Goal: Information Seeking & Learning: Learn about a topic

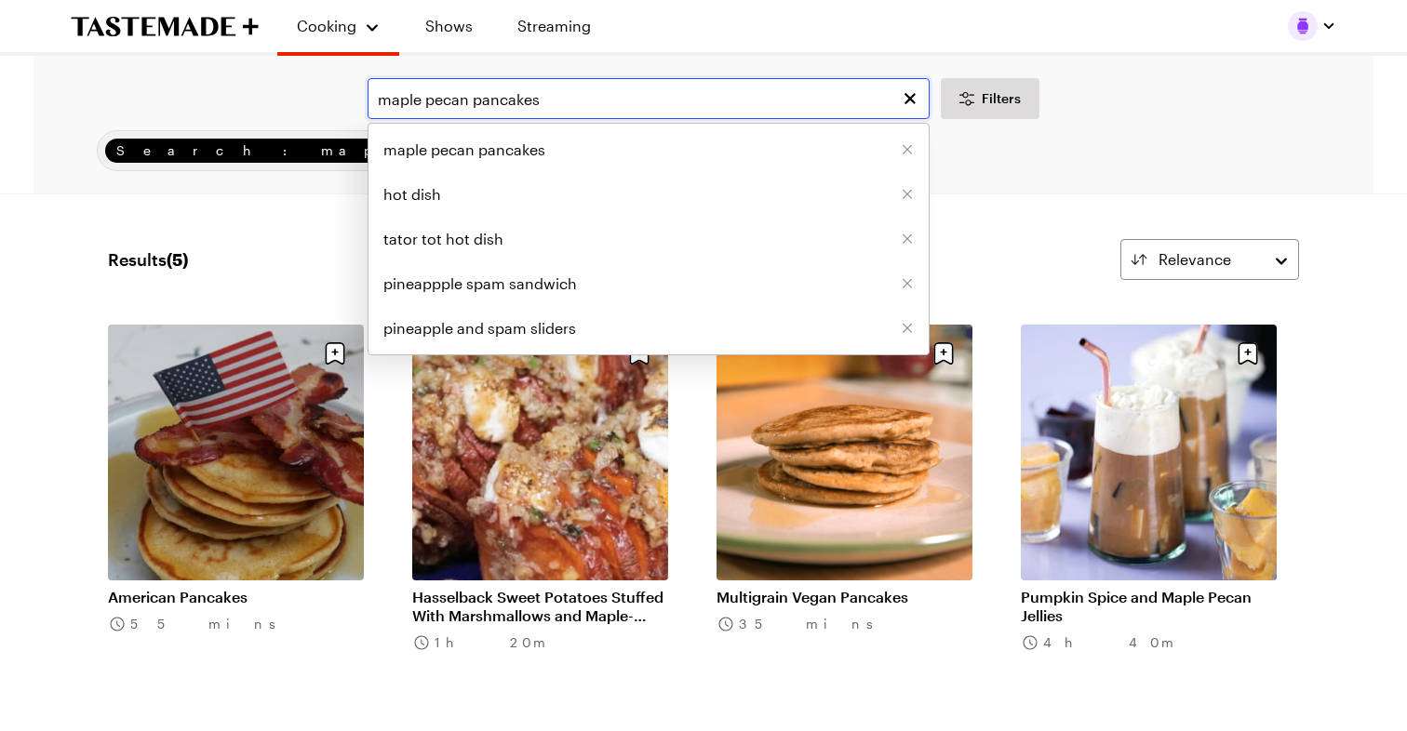
click at [376, 93] on input "maple pecan pancakes" at bounding box center [649, 98] width 562 height 41
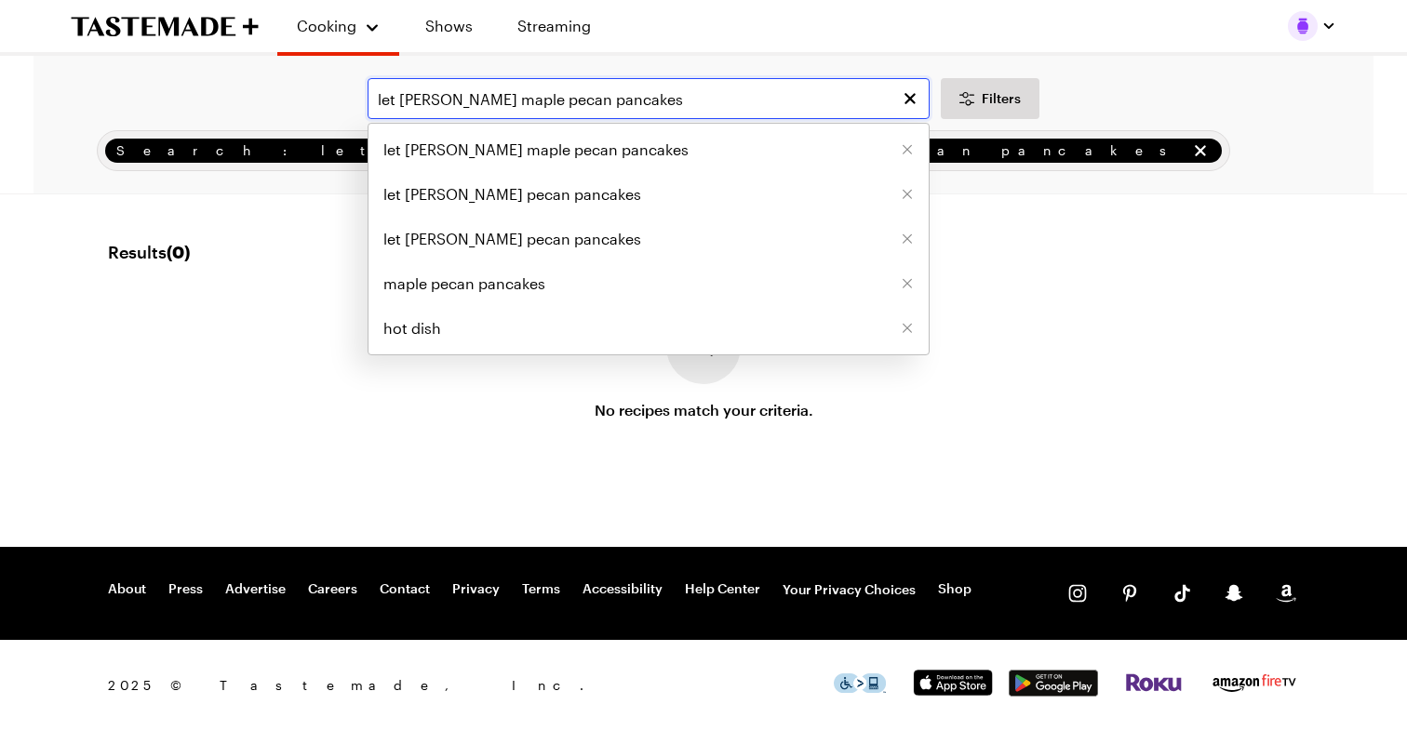
click at [649, 96] on input "let frankie cook maple pecan pancakes" at bounding box center [649, 98] width 562 height 41
click at [537, 97] on input "let frankie cook maple pecan pancakes" at bounding box center [649, 98] width 562 height 41
click at [490, 94] on input "let frankie cook banana pecan pancakes" at bounding box center [649, 98] width 562 height 41
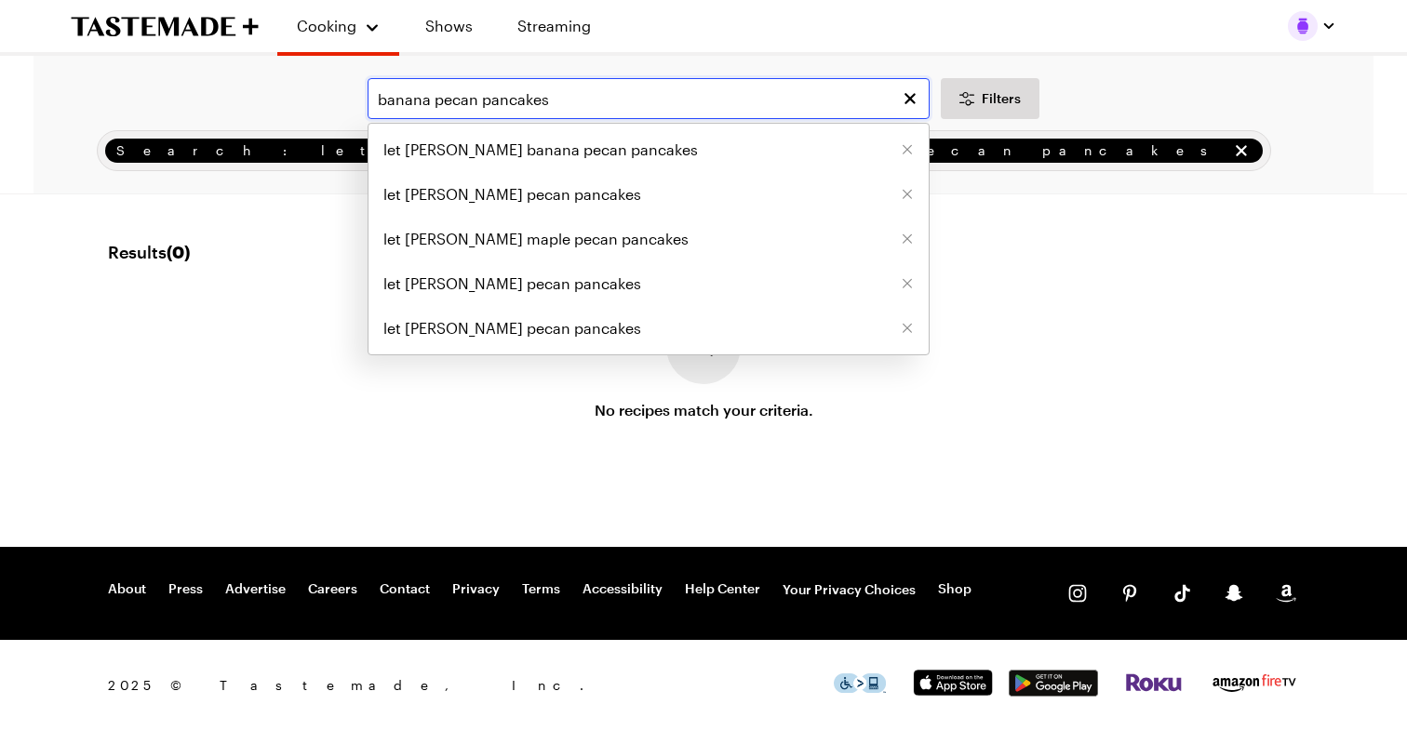
type input "banana pecan pancakes"
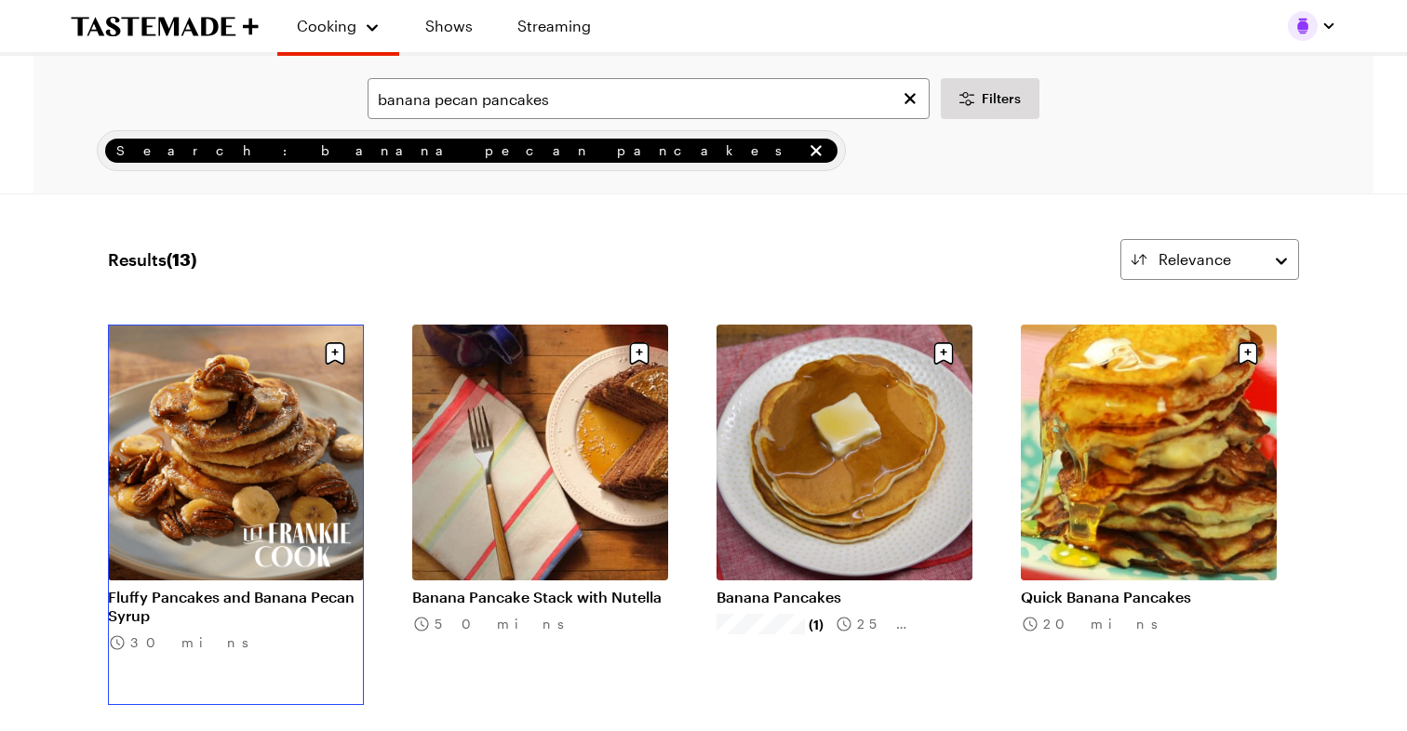
click at [231, 588] on link "Fluffy Pancakes and Banana Pecan Syrup" at bounding box center [236, 606] width 256 height 37
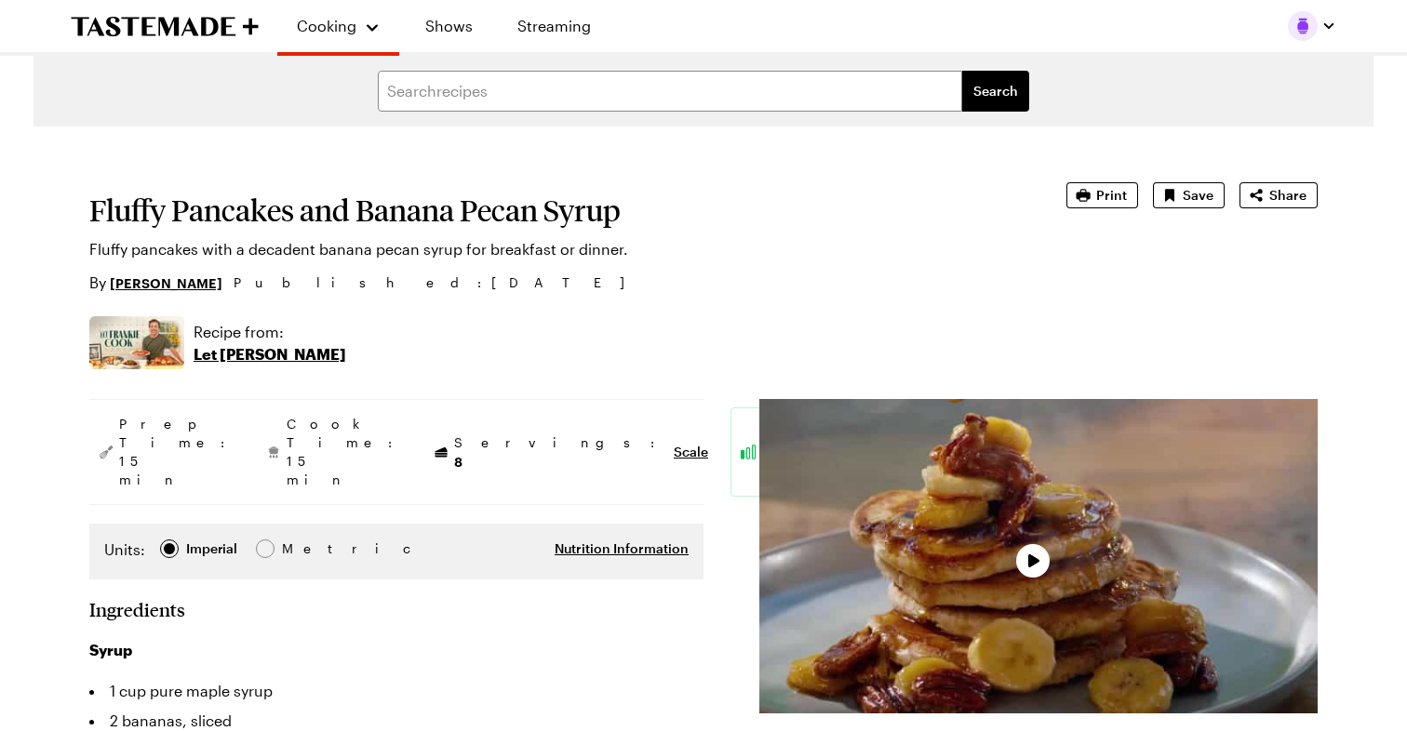
type textarea "x"
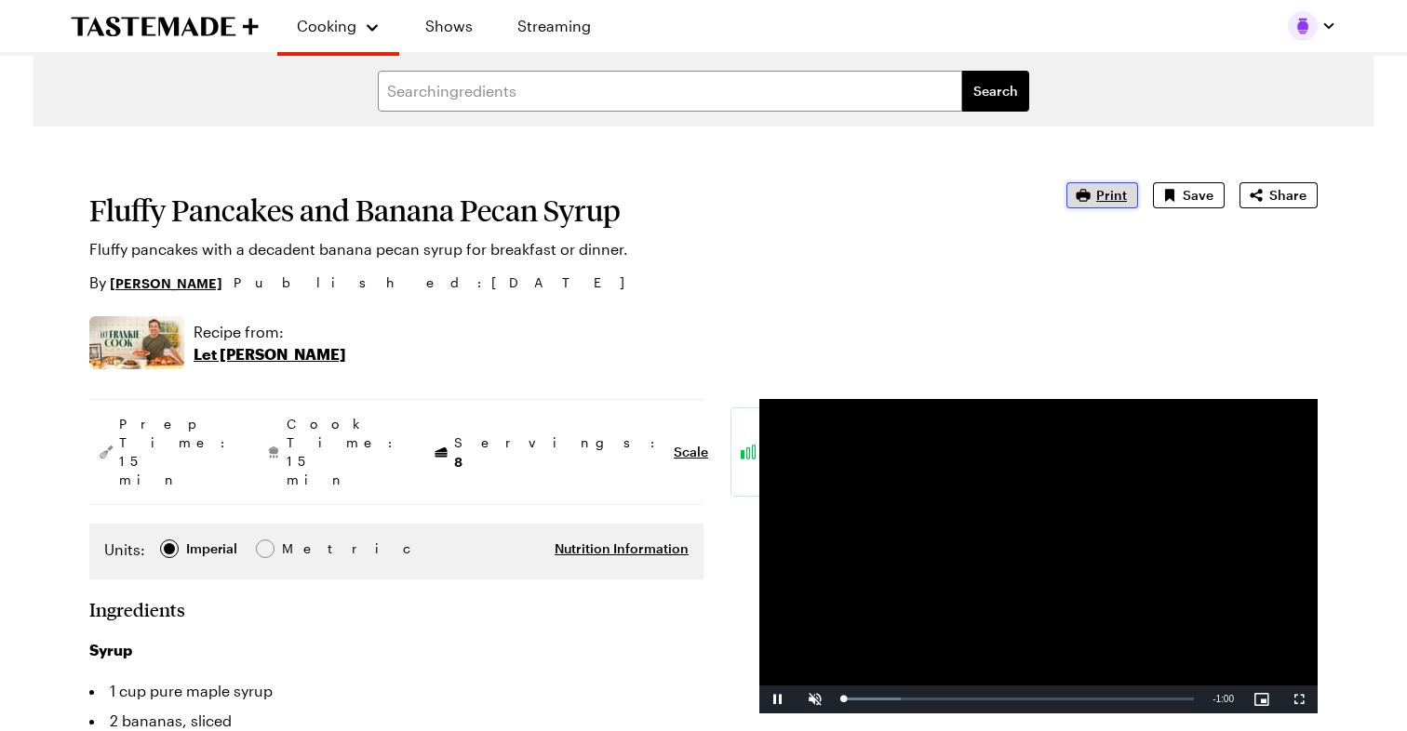
click at [1116, 193] on span "Print" at bounding box center [1111, 195] width 31 height 19
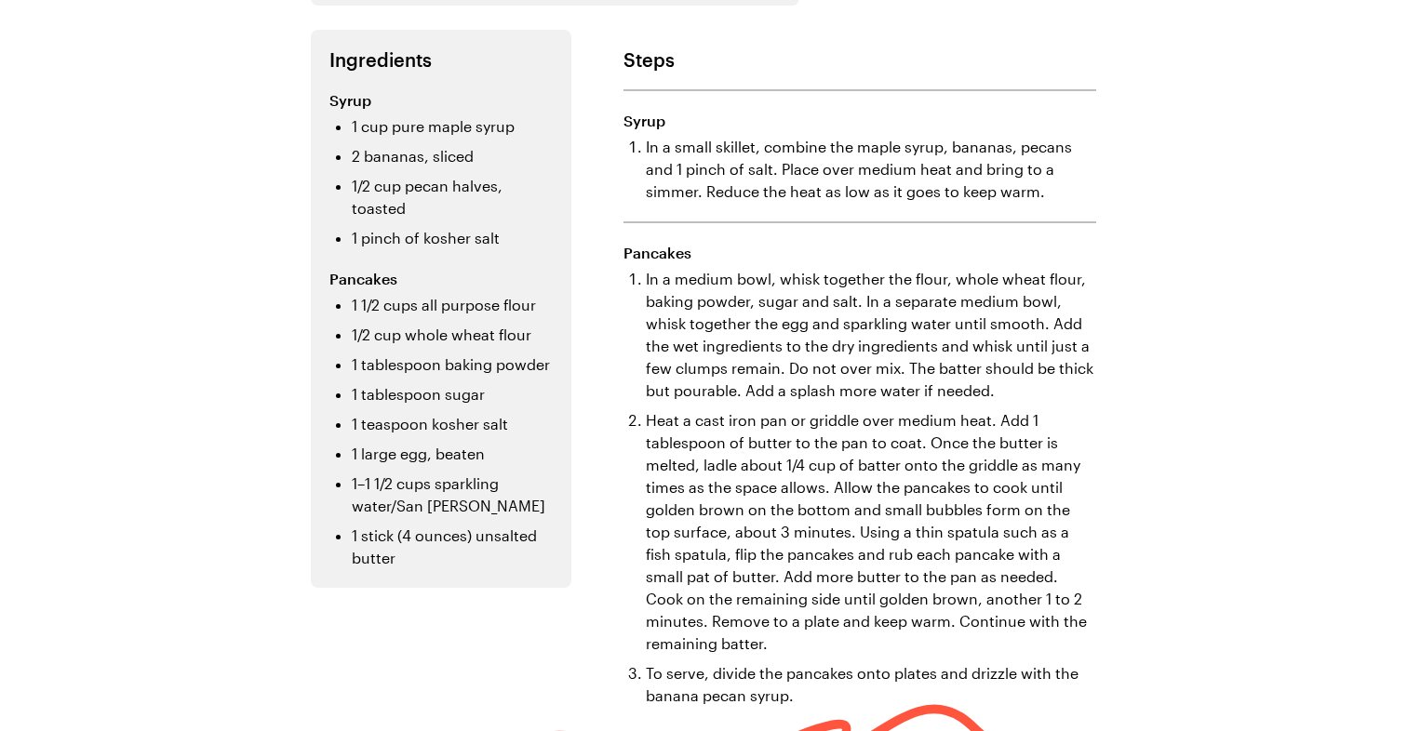
scroll to position [377, 0]
